Goal: Obtain resource: Obtain resource

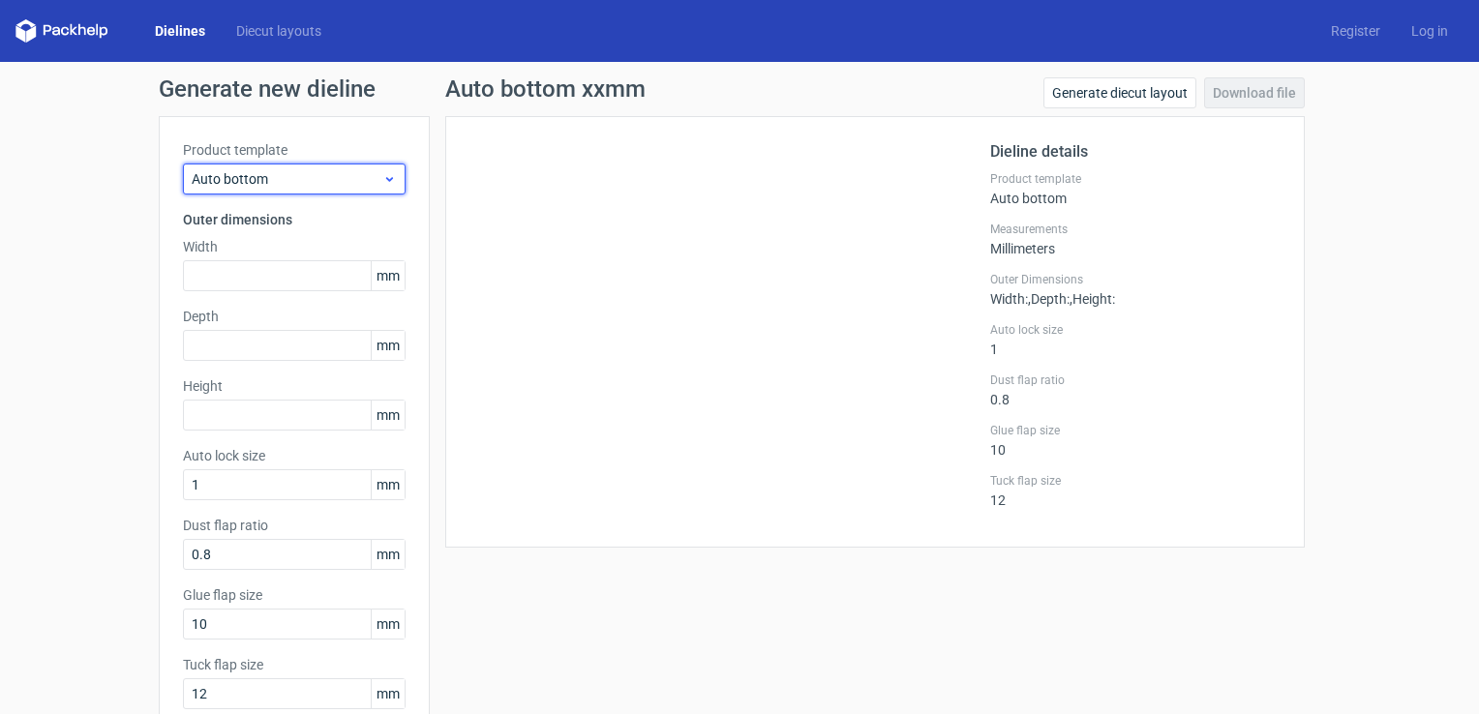
click at [259, 179] on span "Auto bottom" at bounding box center [287, 178] width 191 height 19
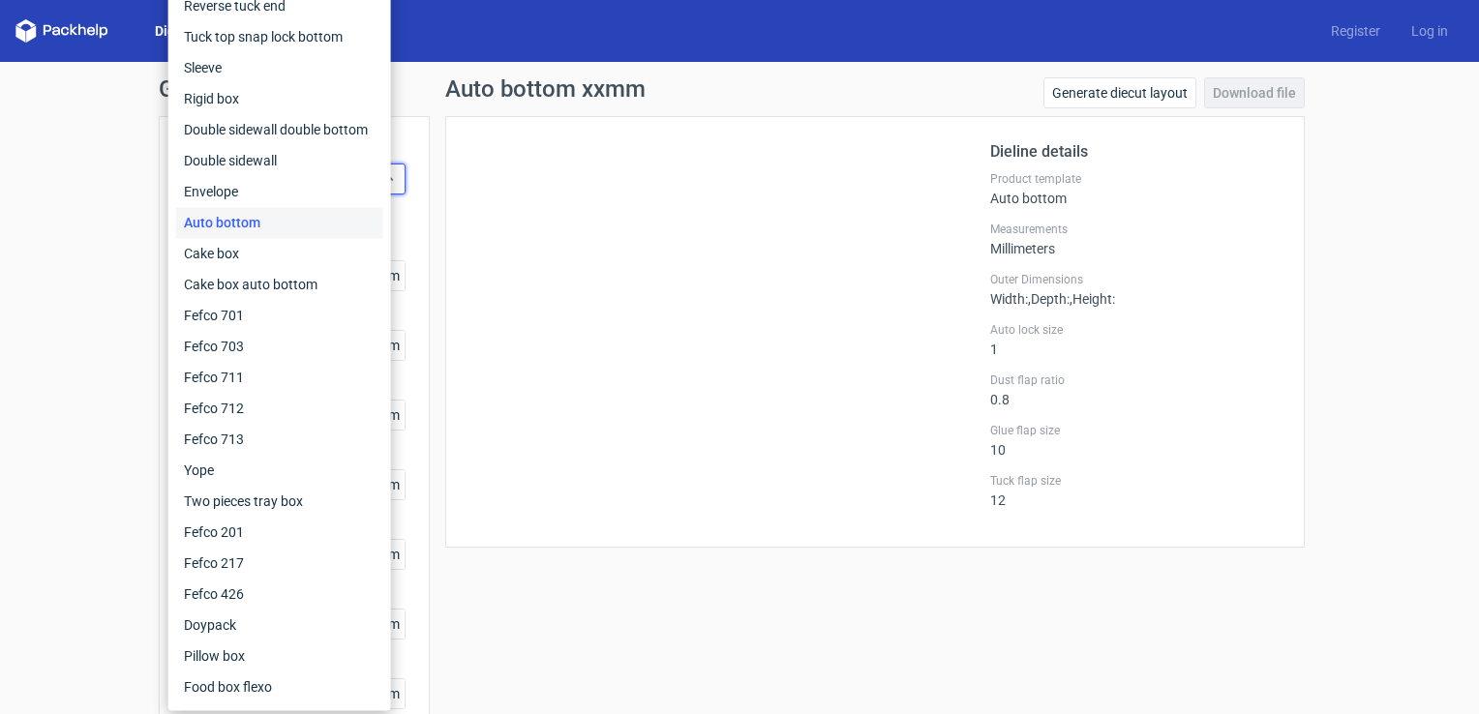
click at [242, 221] on div "Auto bottom" at bounding box center [279, 222] width 207 height 31
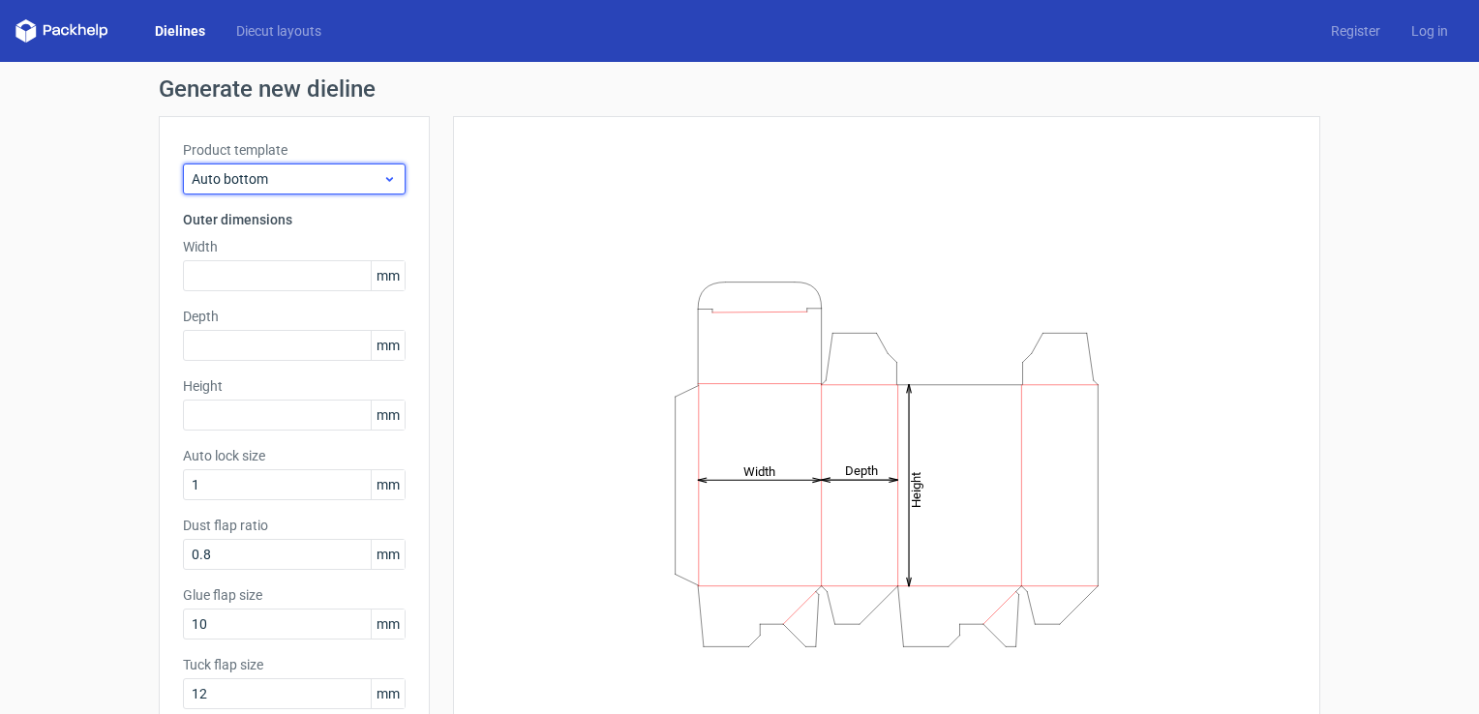
click at [383, 184] on icon at bounding box center [389, 178] width 15 height 15
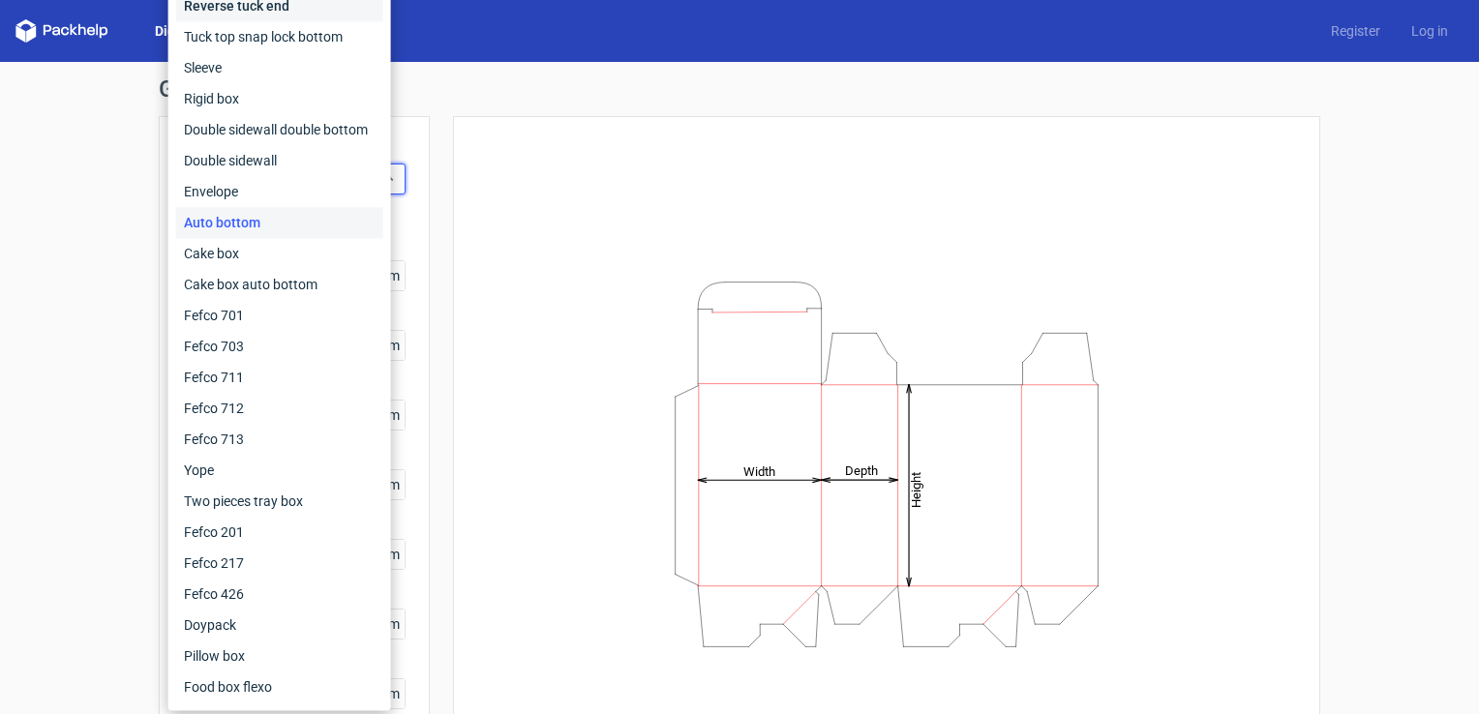
click at [253, 8] on div "Reverse tuck end" at bounding box center [279, 5] width 207 height 31
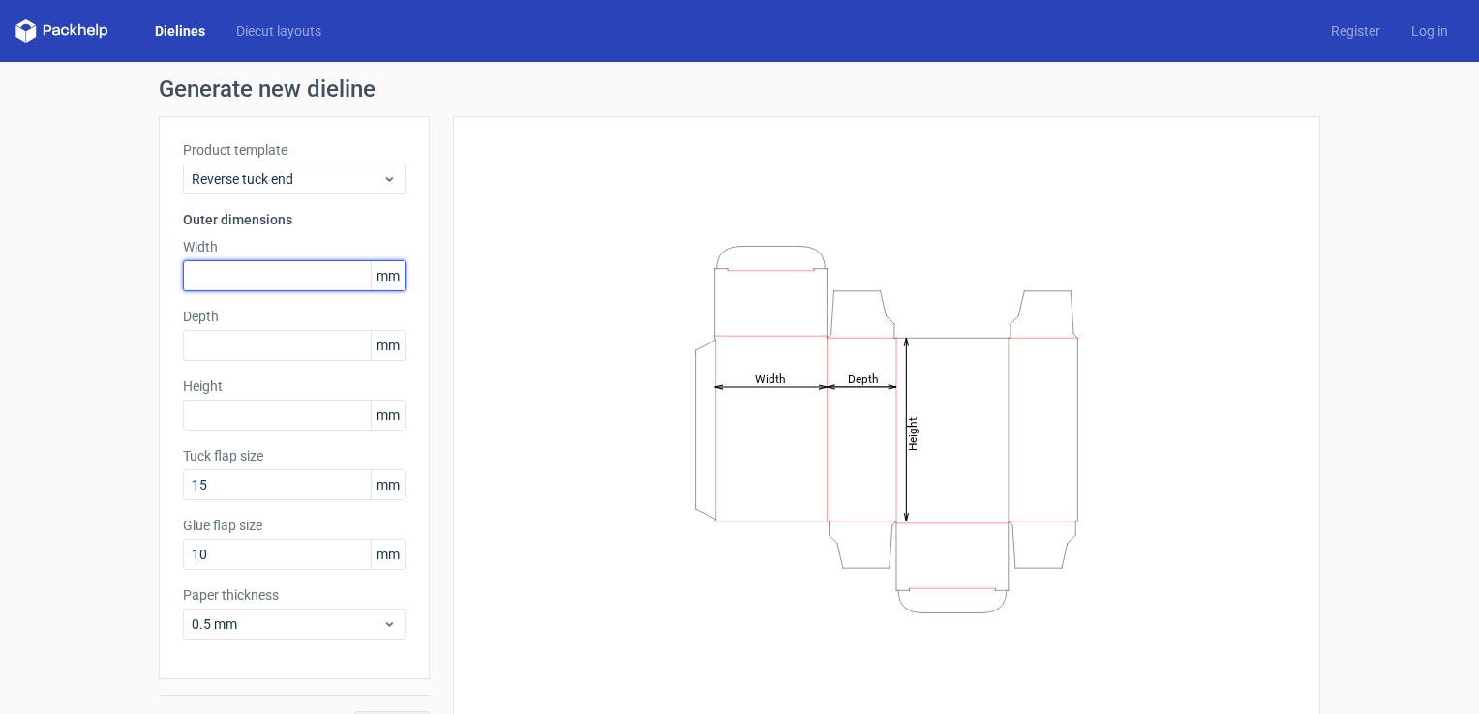
click at [242, 275] on input "text" at bounding box center [294, 275] width 223 height 31
type input "85"
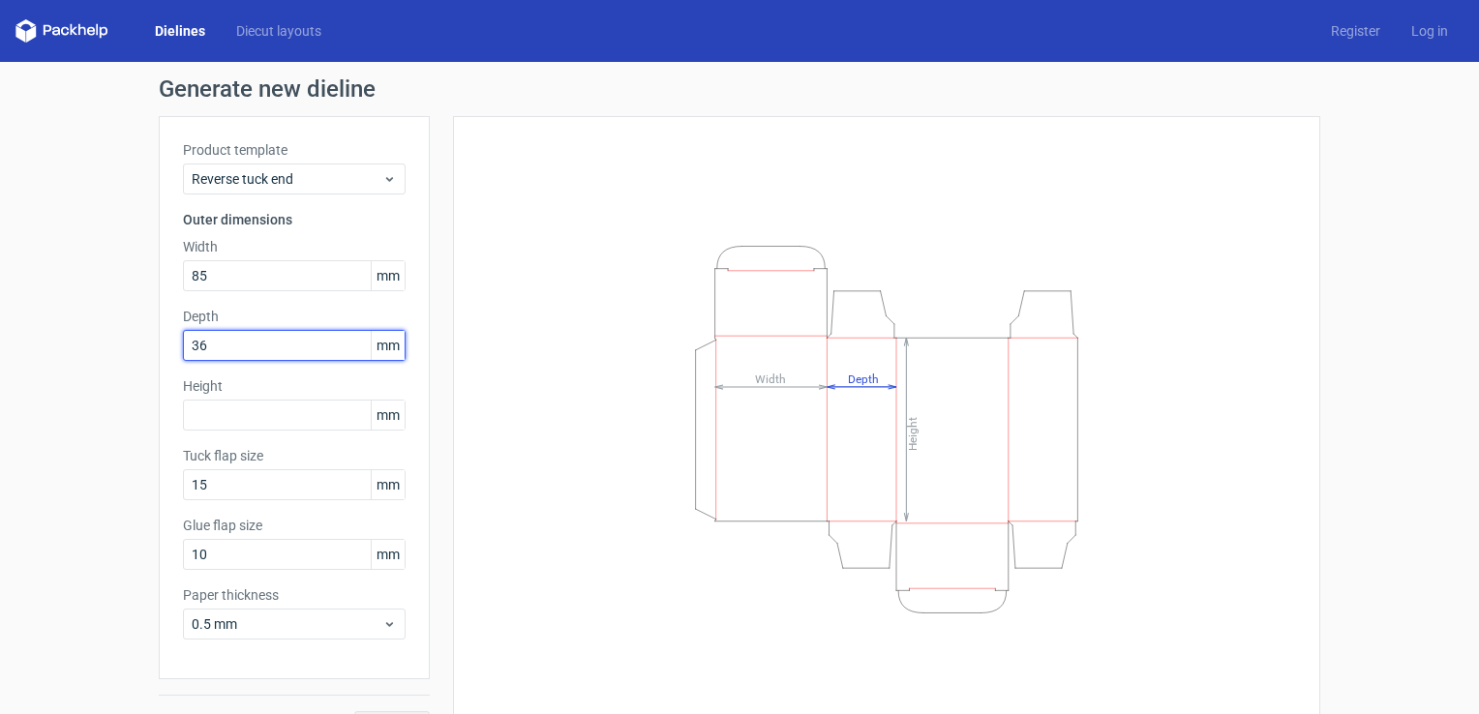
type input "36"
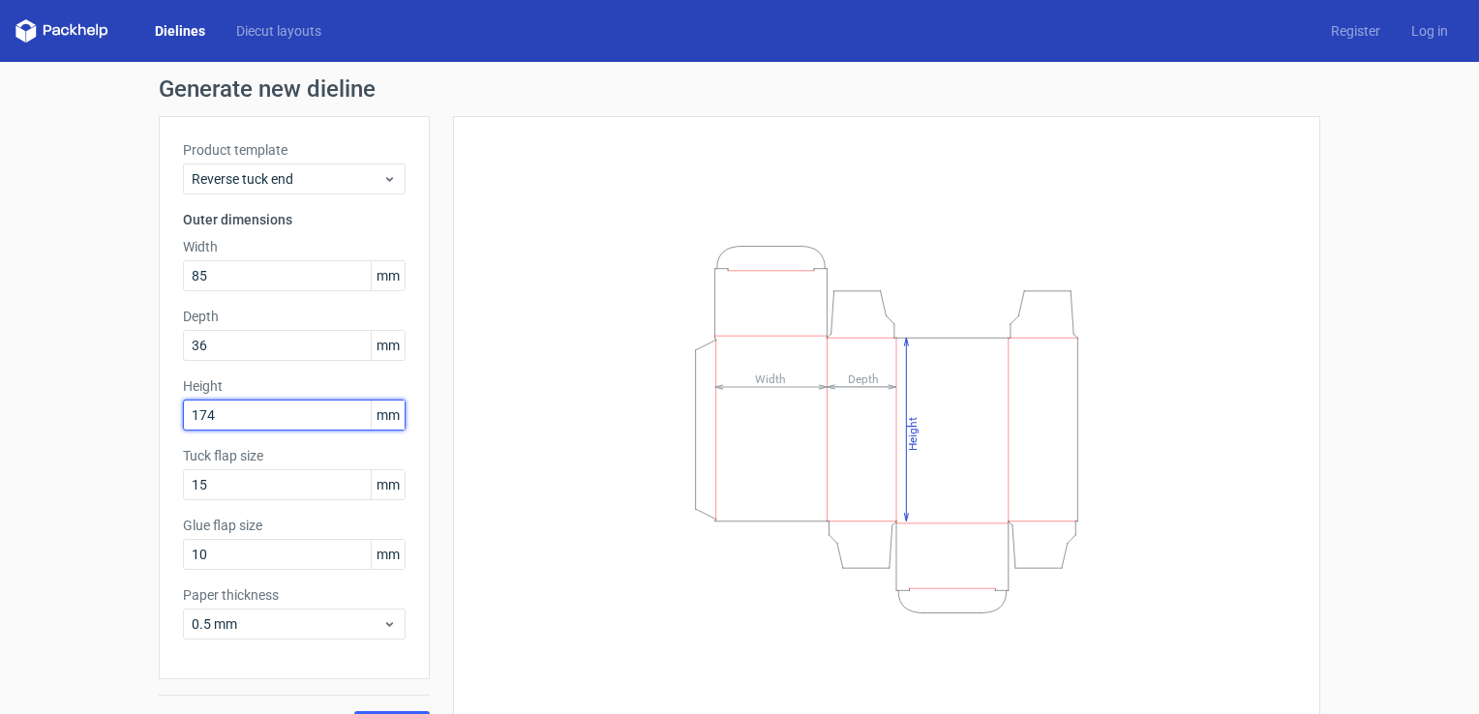
type input "174"
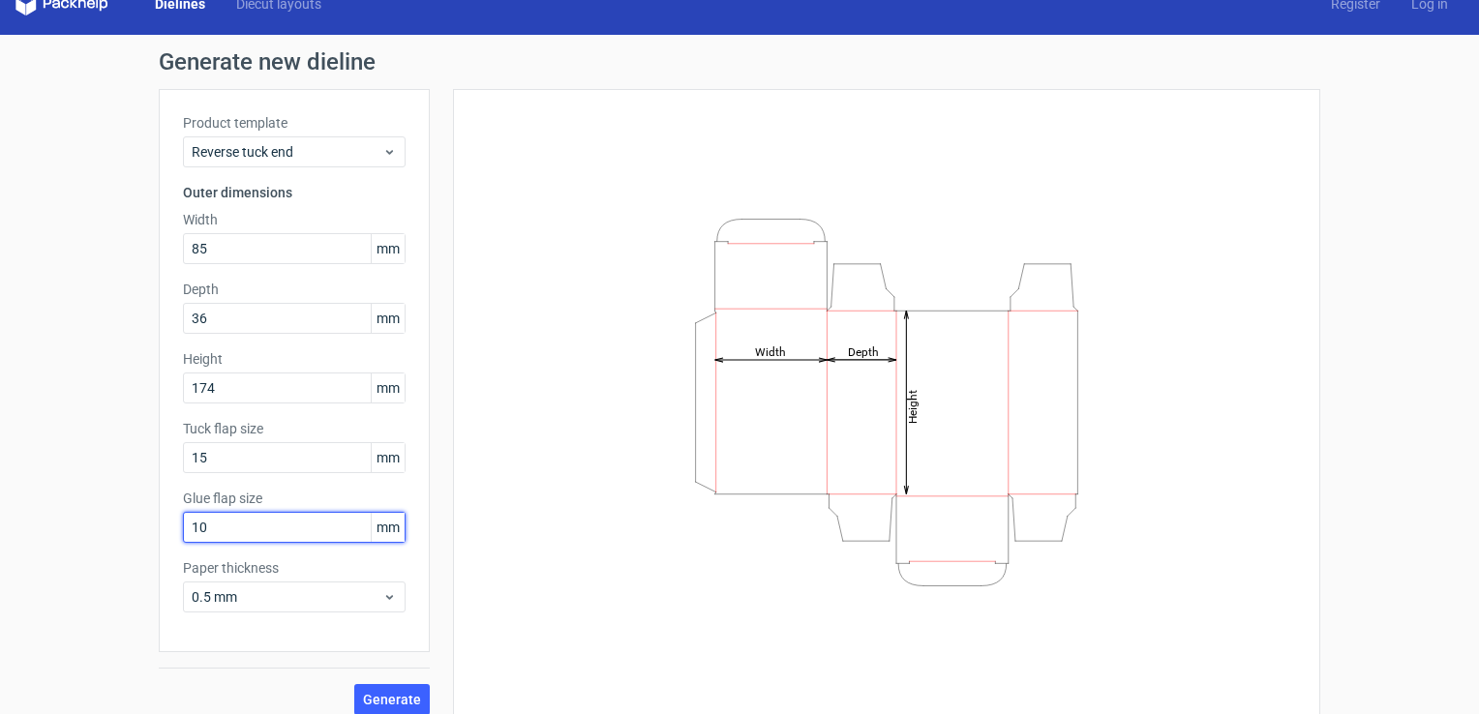
scroll to position [43, 0]
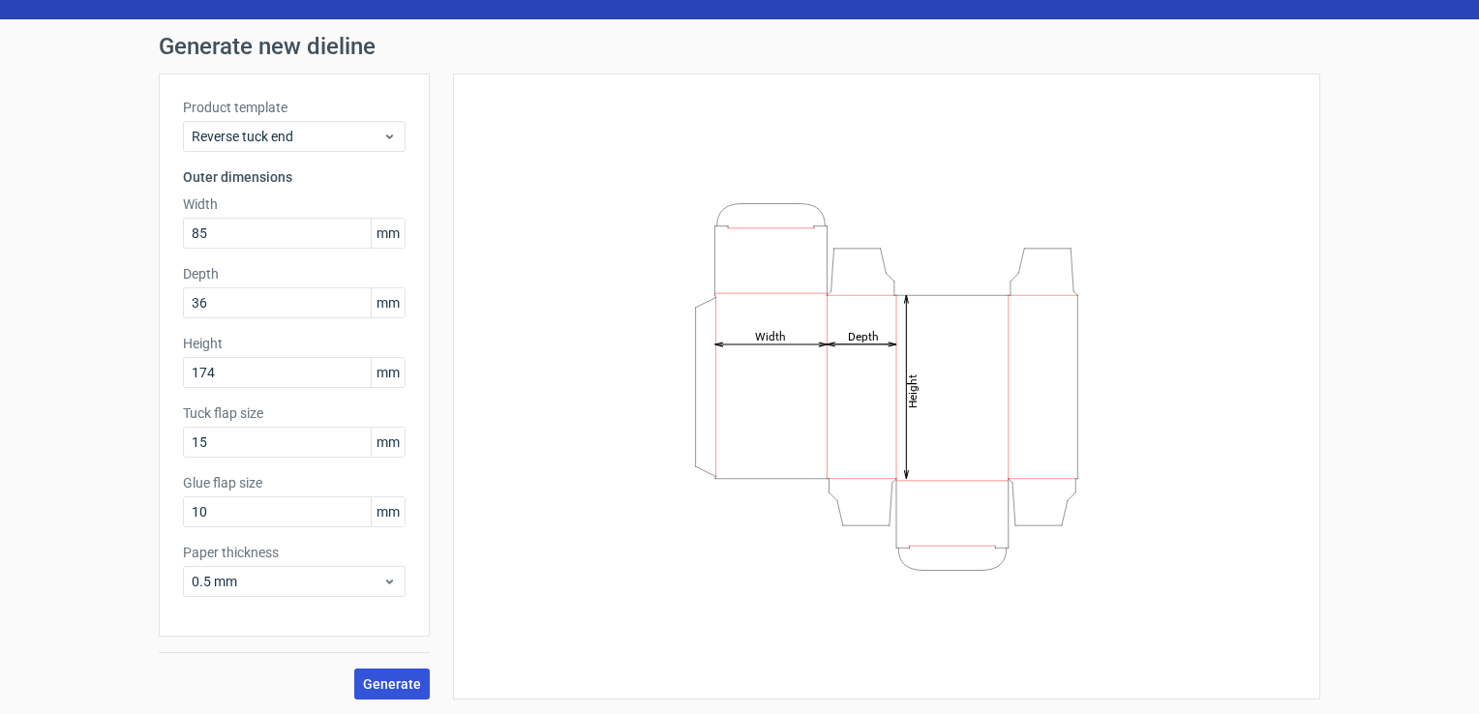
click at [401, 684] on span "Generate" at bounding box center [392, 684] width 58 height 14
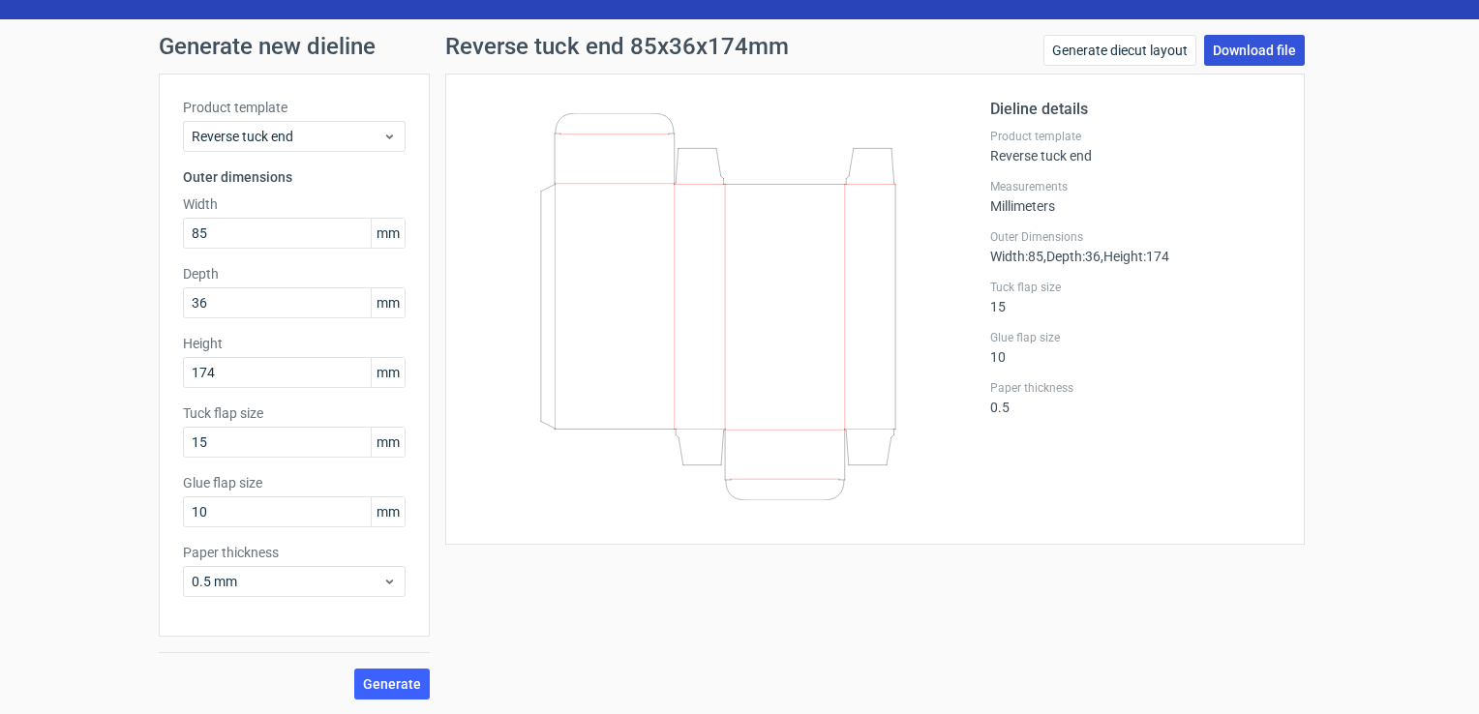
click at [1228, 52] on link "Download file" at bounding box center [1254, 50] width 101 height 31
drag, startPoint x: 219, startPoint y: 446, endPoint x: 120, endPoint y: 443, distance: 98.8
click at [120, 443] on div "Generate new dieline Product template Reverse tuck end Outer dimensions Width 8…" at bounding box center [739, 367] width 1479 height 696
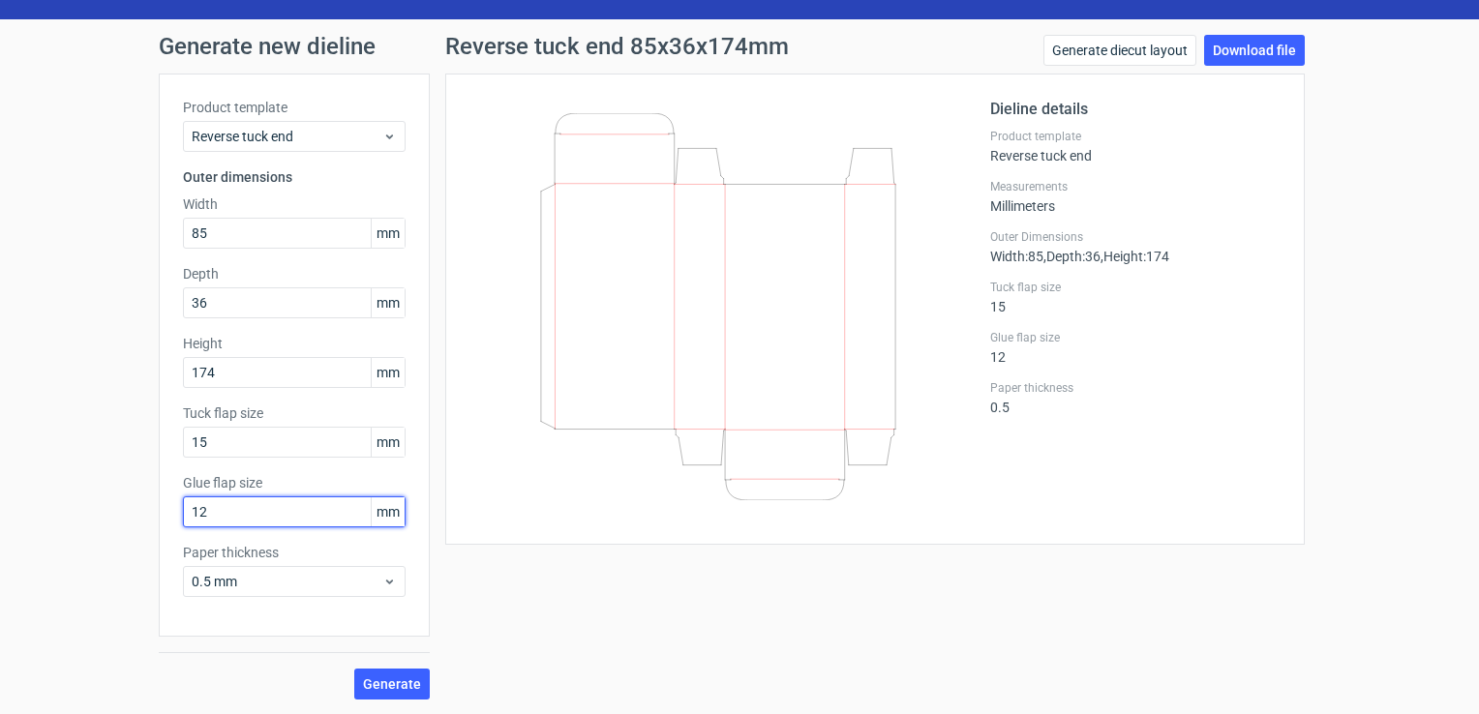
type input "12"
